Goal: Transaction & Acquisition: Purchase product/service

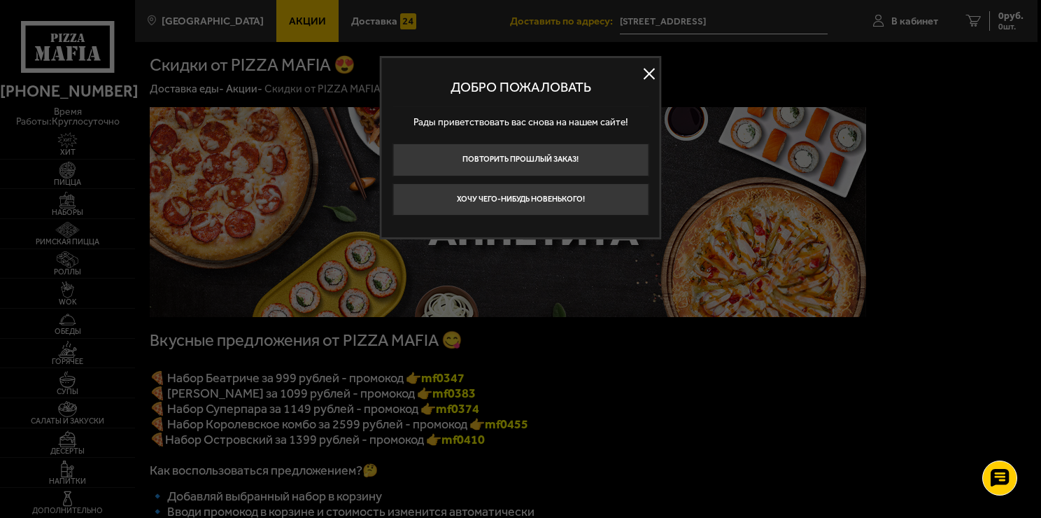
click at [655, 70] on button at bounding box center [649, 73] width 21 height 21
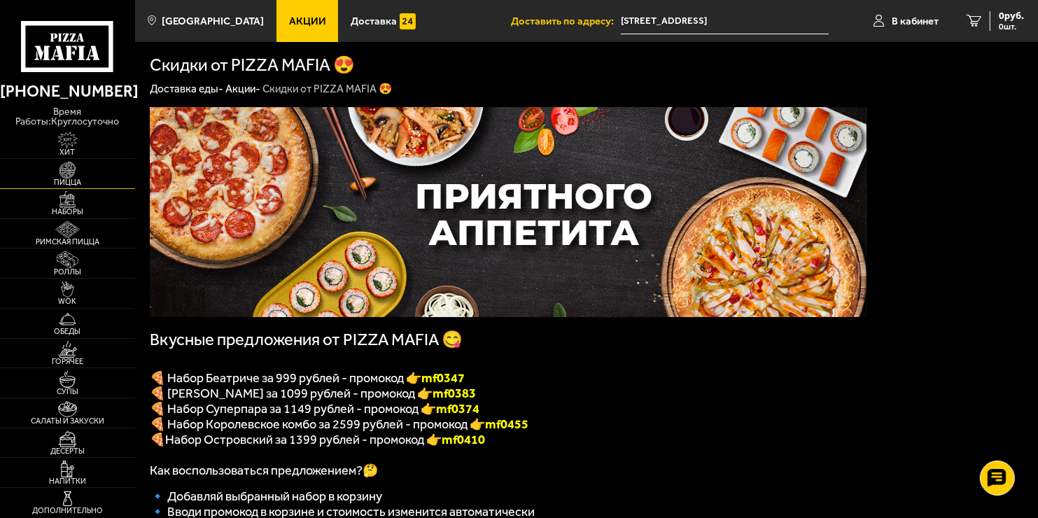
click at [66, 179] on span "Пицца" at bounding box center [67, 182] width 135 height 8
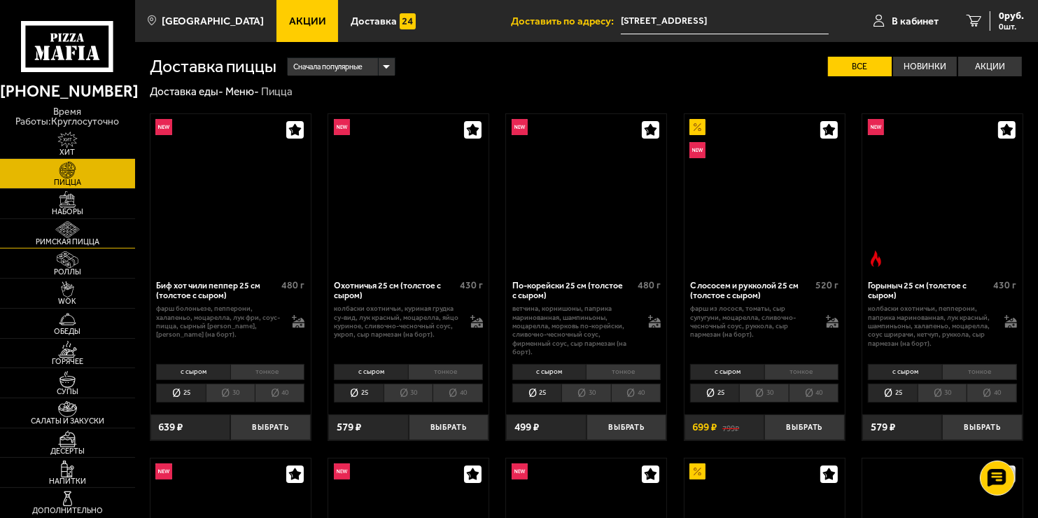
click at [70, 234] on img at bounding box center [67, 229] width 41 height 17
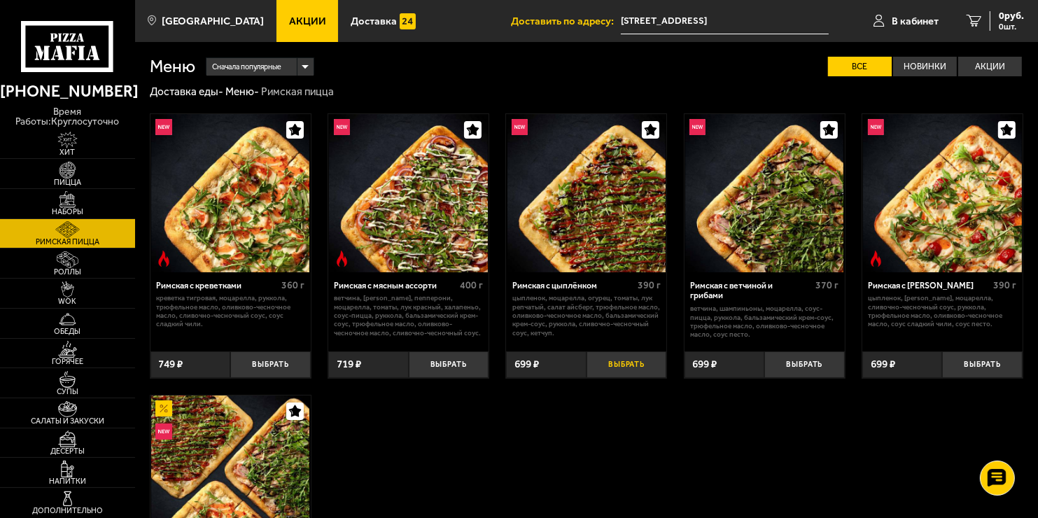
click at [616, 362] on button "Выбрать" at bounding box center [626, 364] width 80 height 27
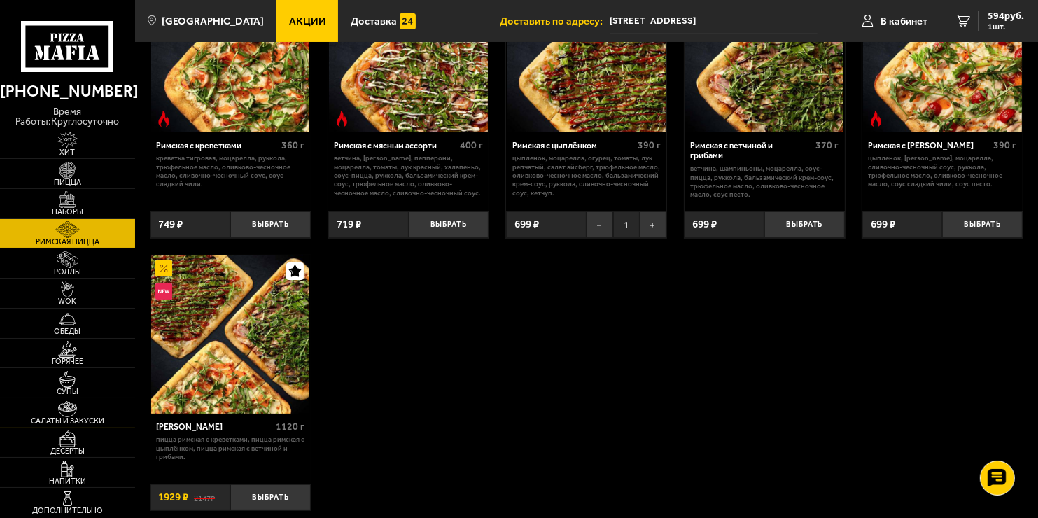
click at [76, 415] on img at bounding box center [67, 409] width 41 height 17
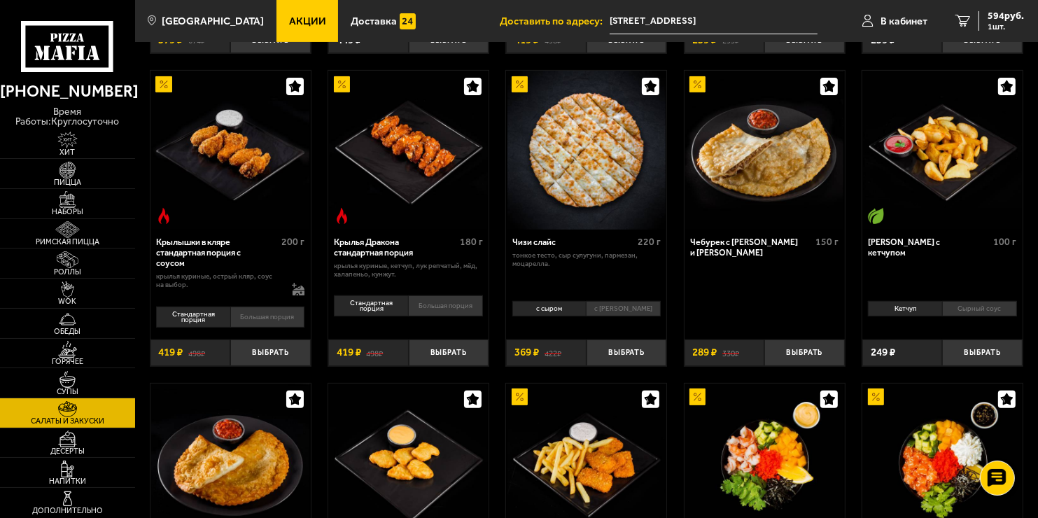
scroll to position [490, 0]
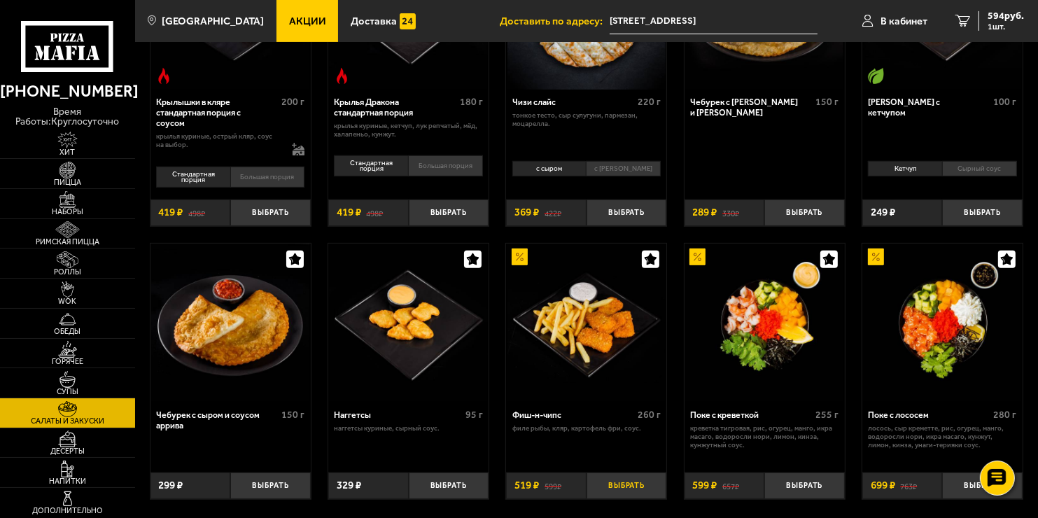
click at [629, 483] on button "Выбрать" at bounding box center [626, 485] width 80 height 27
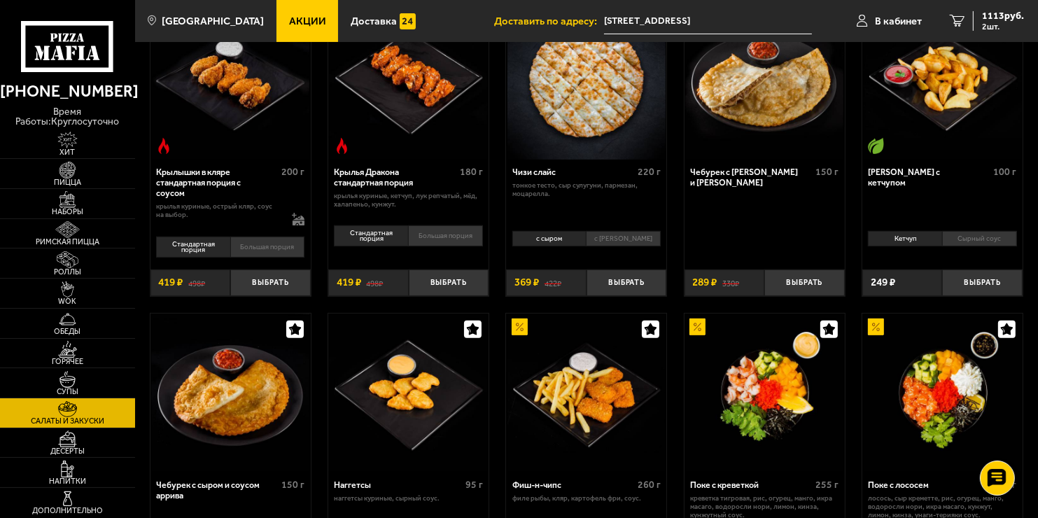
scroll to position [560, 0]
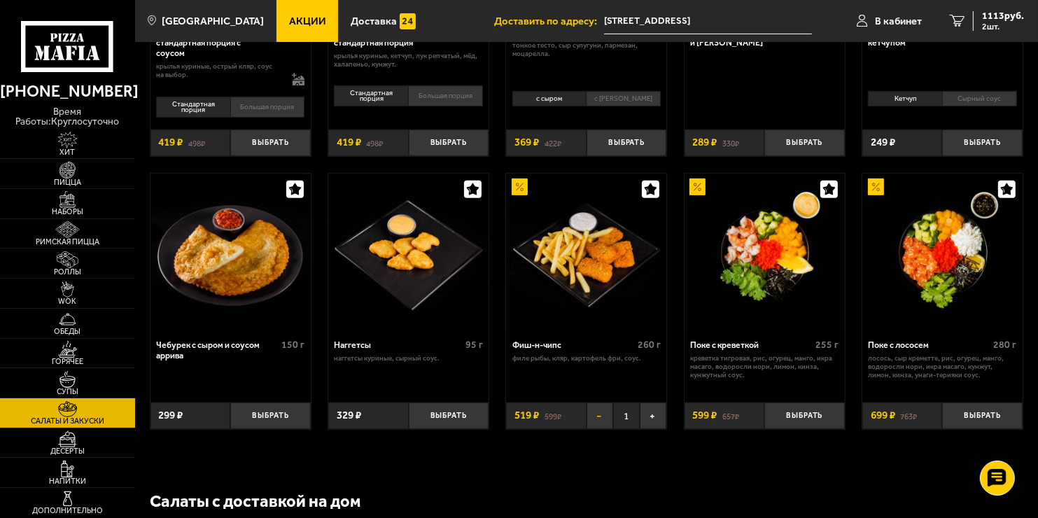
click at [605, 411] on button "−" at bounding box center [599, 415] width 27 height 27
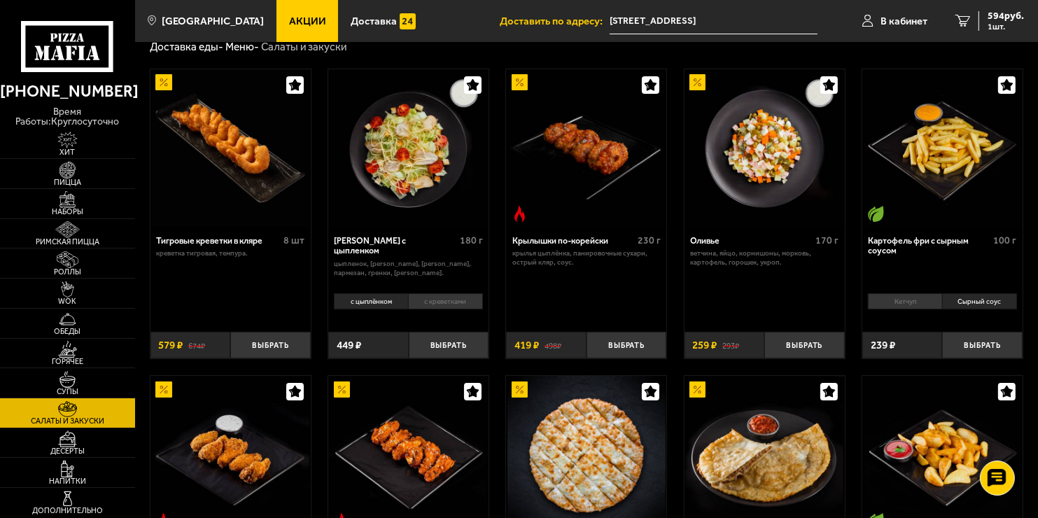
scroll to position [0, 0]
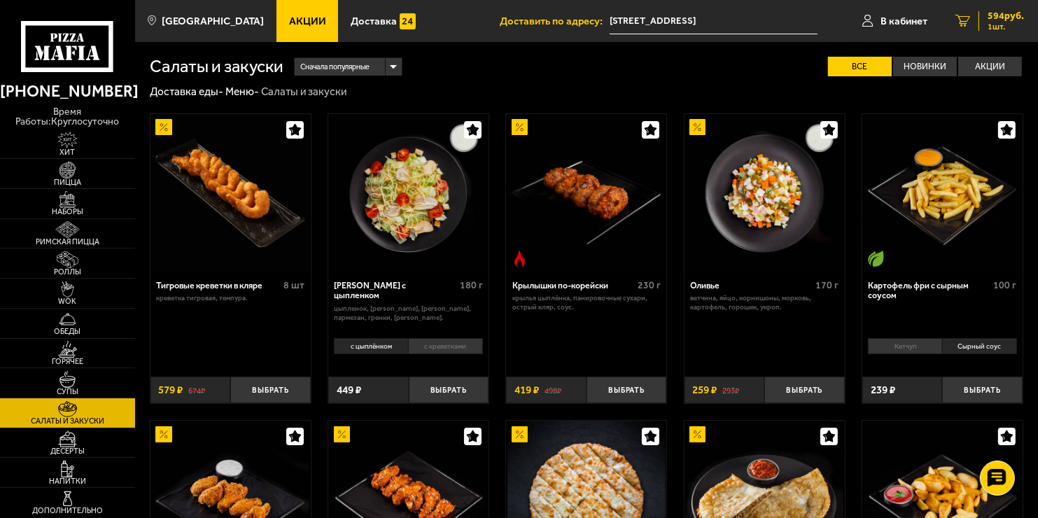
click at [1015, 22] on span "1 шт." at bounding box center [1005, 26] width 36 height 8
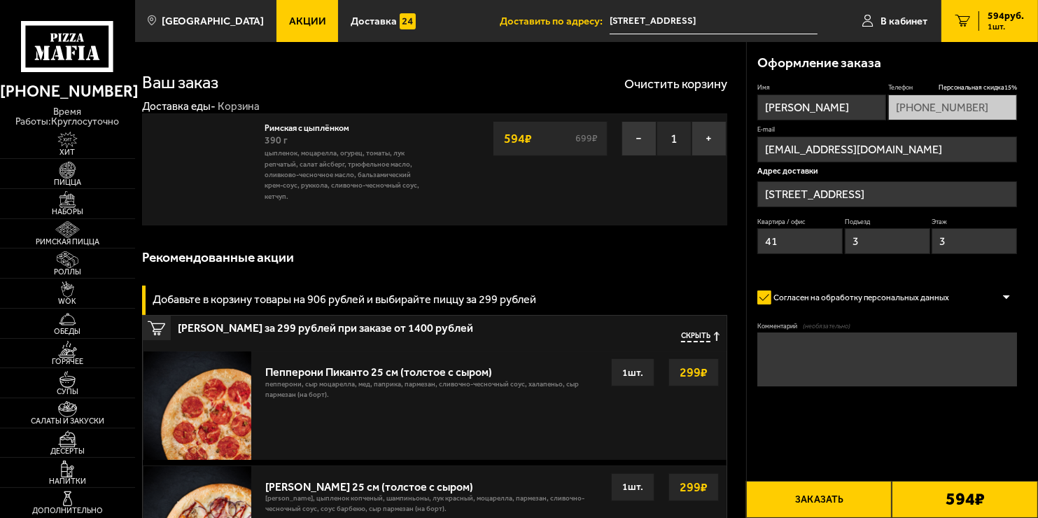
type input "[STREET_ADDRESS]"
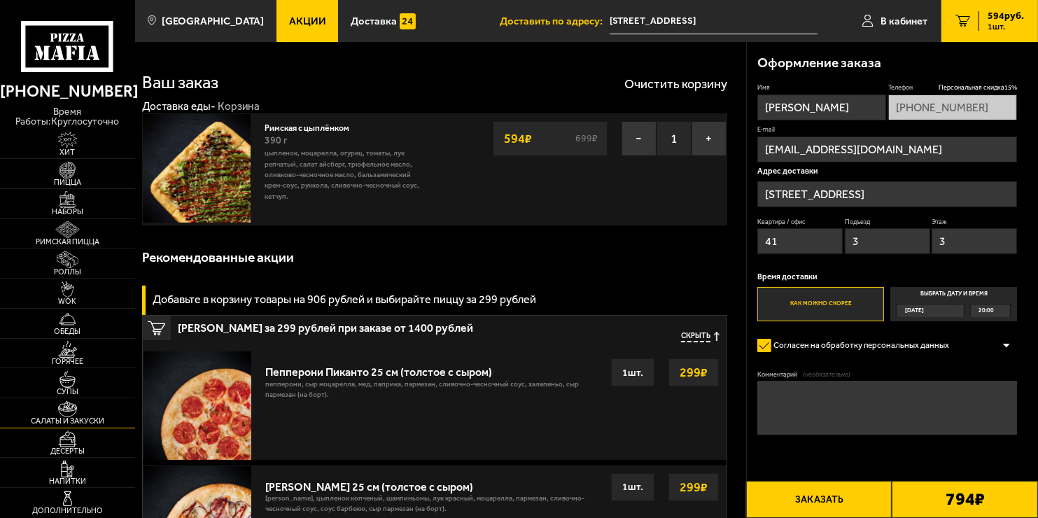
click at [87, 421] on span "Салаты и закуски" at bounding box center [67, 421] width 135 height 8
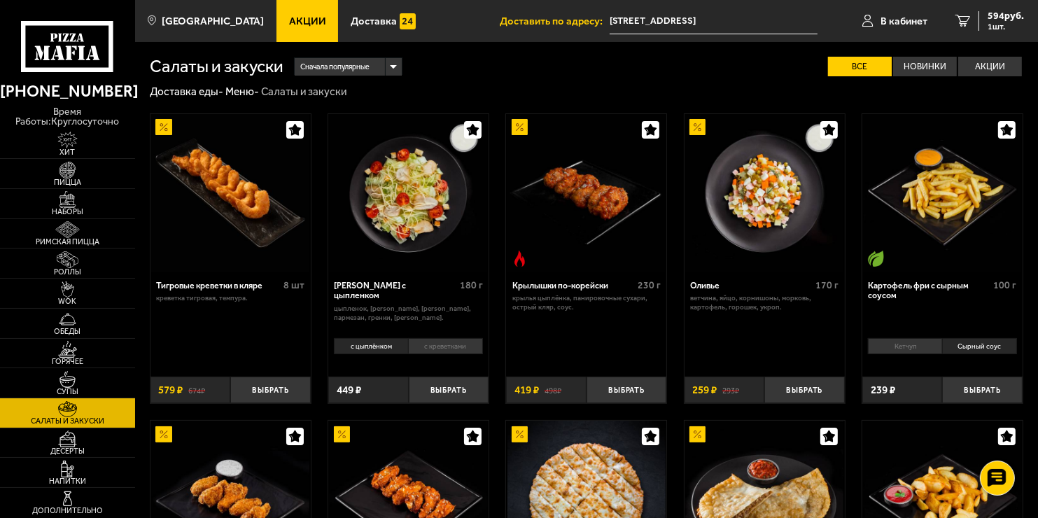
scroll to position [70, 0]
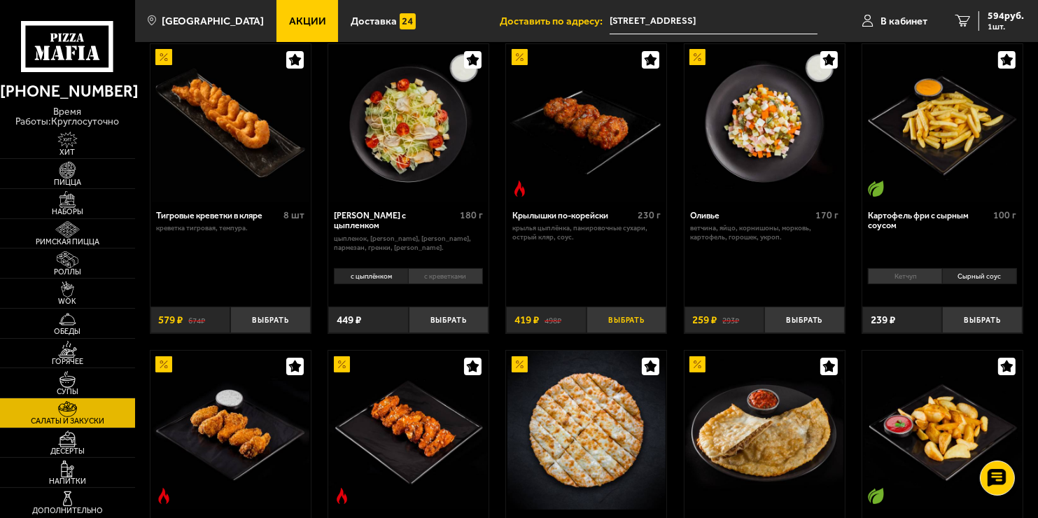
click at [630, 323] on button "Выбрать" at bounding box center [626, 319] width 80 height 27
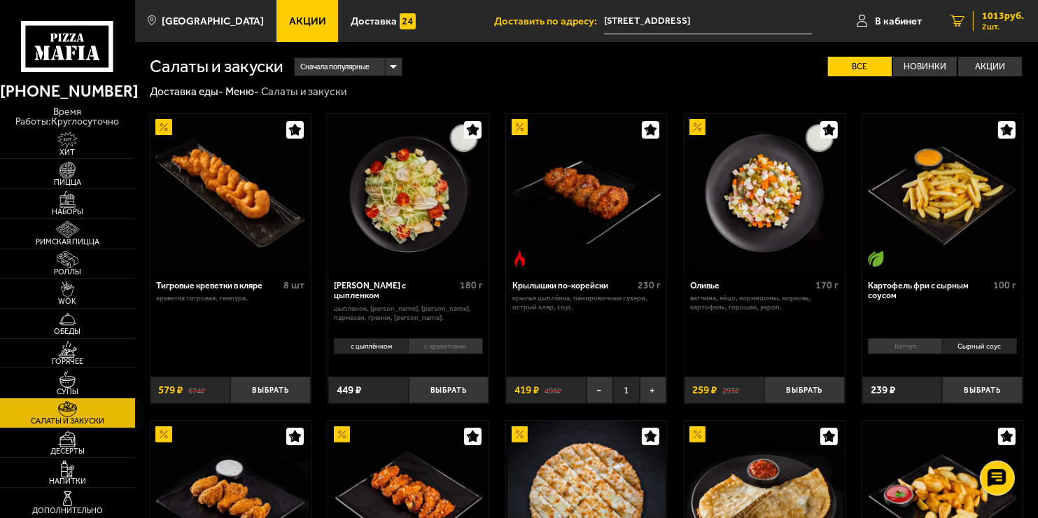
click at [952, 19] on icon "2" at bounding box center [957, 21] width 15 height 13
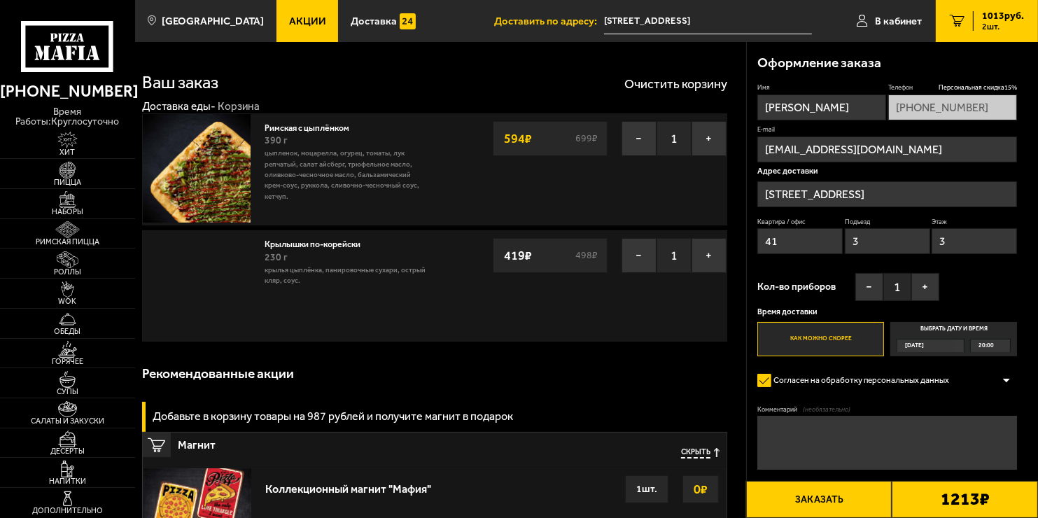
type input "[STREET_ADDRESS]"
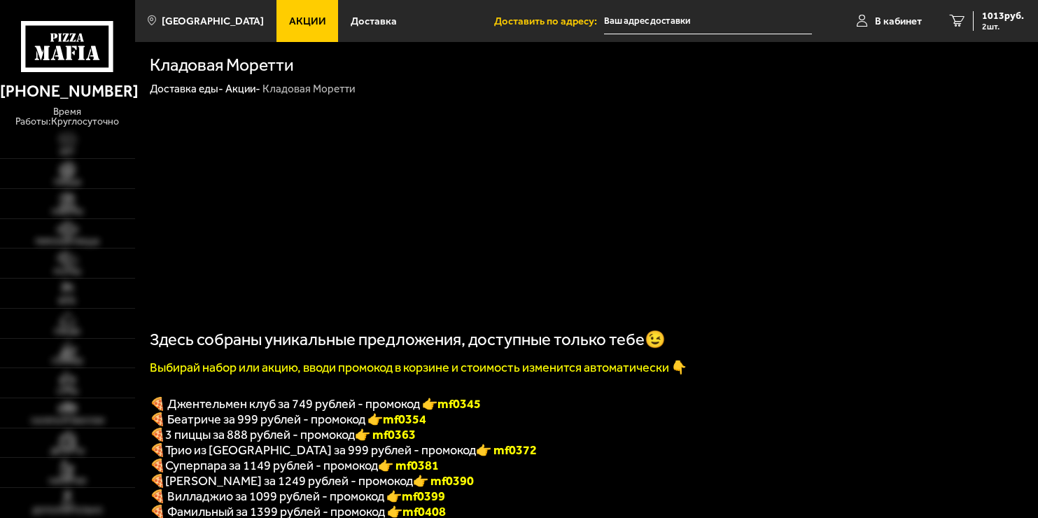
type input "[STREET_ADDRESS]"
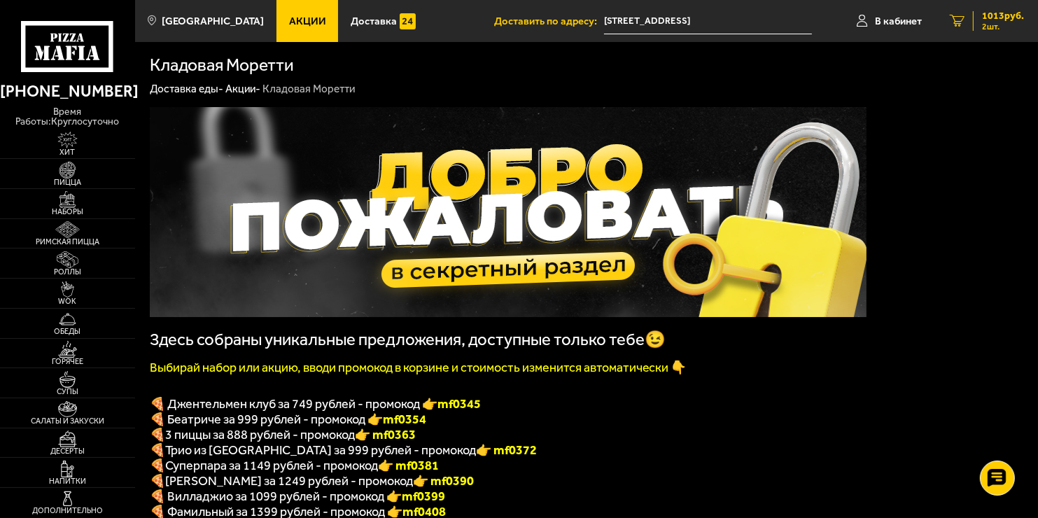
click at [989, 26] on span "2 шт." at bounding box center [1003, 26] width 42 height 8
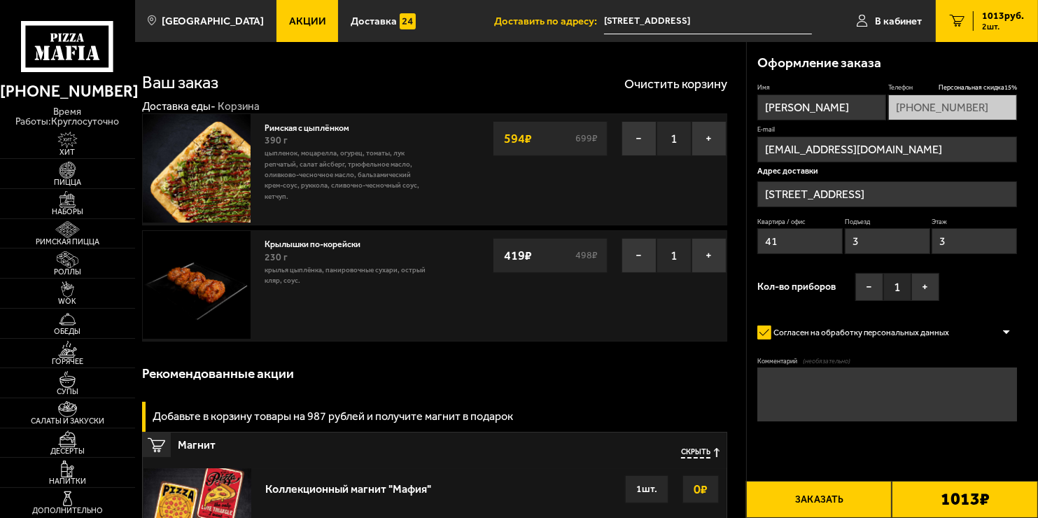
type input "[STREET_ADDRESS]"
